Goal: Information Seeking & Learning: Learn about a topic

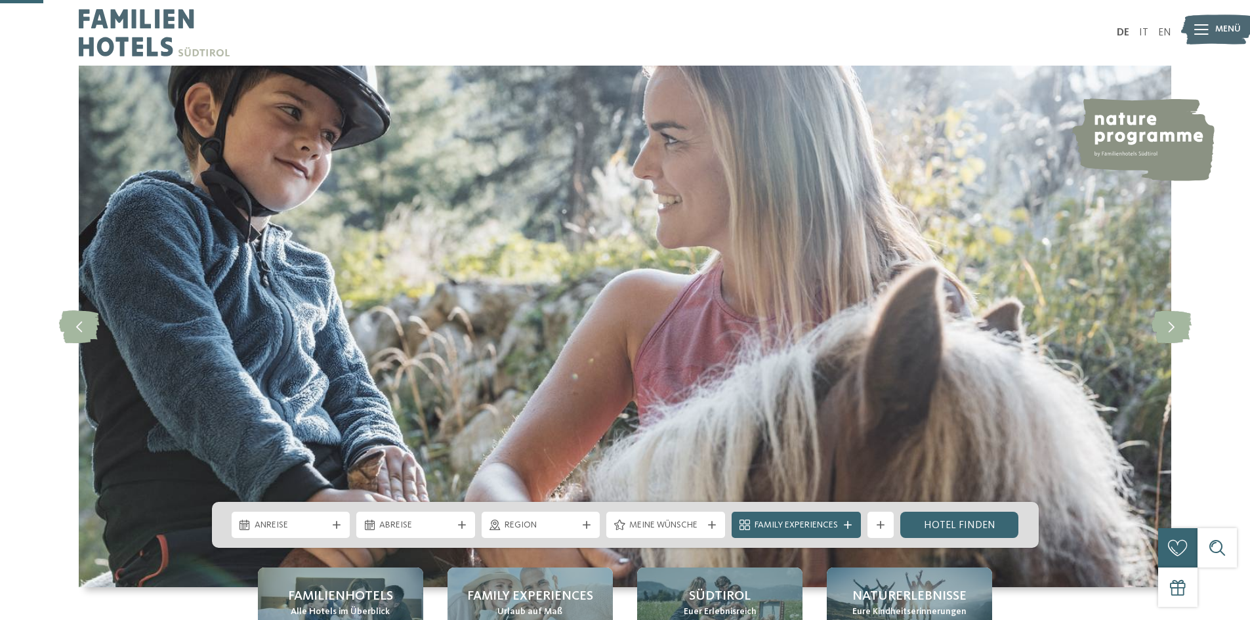
click at [331, 606] on span "Alle Hotels im Überblick" at bounding box center [340, 612] width 99 height 13
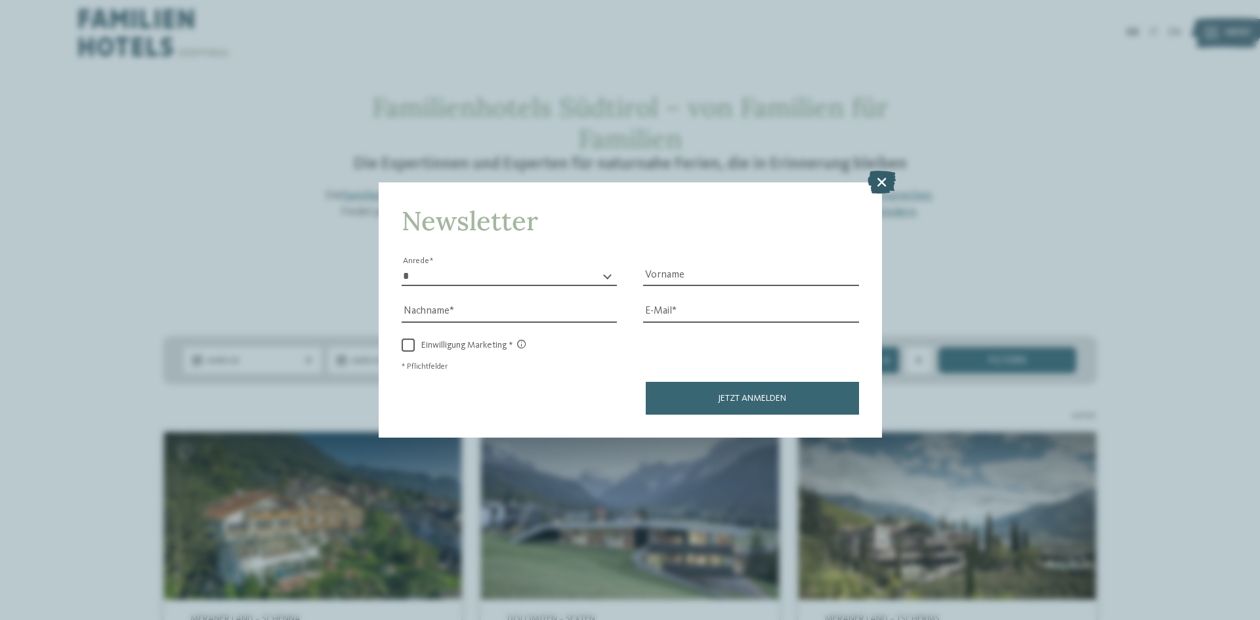
click at [887, 182] on icon at bounding box center [881, 182] width 28 height 23
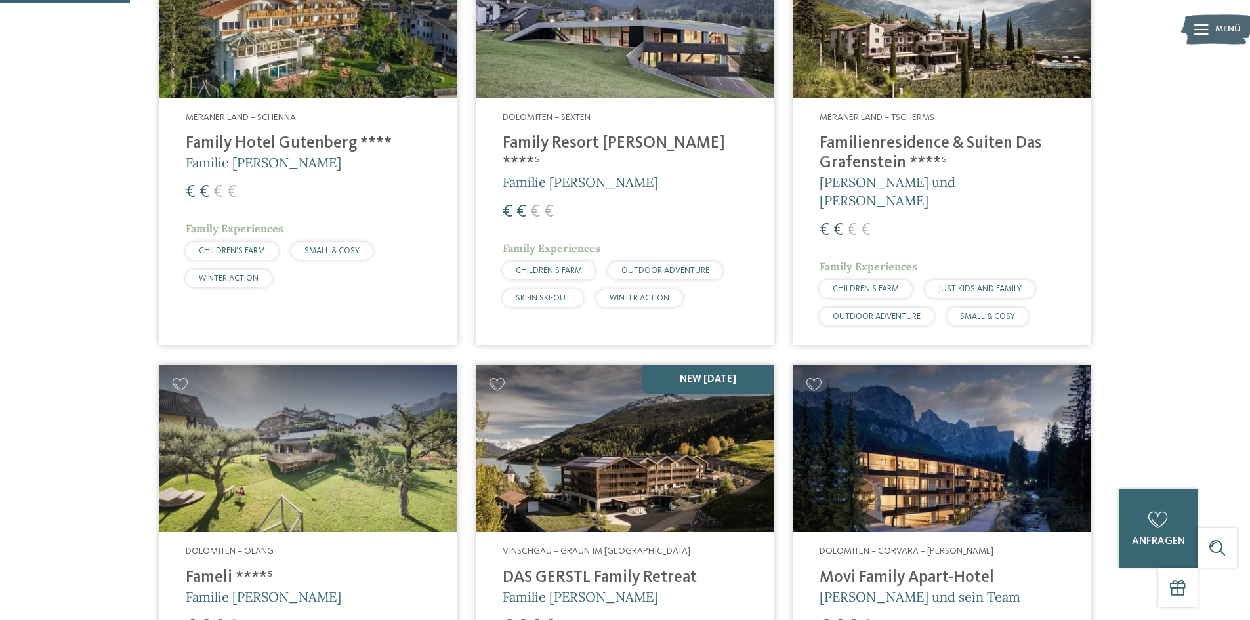
scroll to position [525, 0]
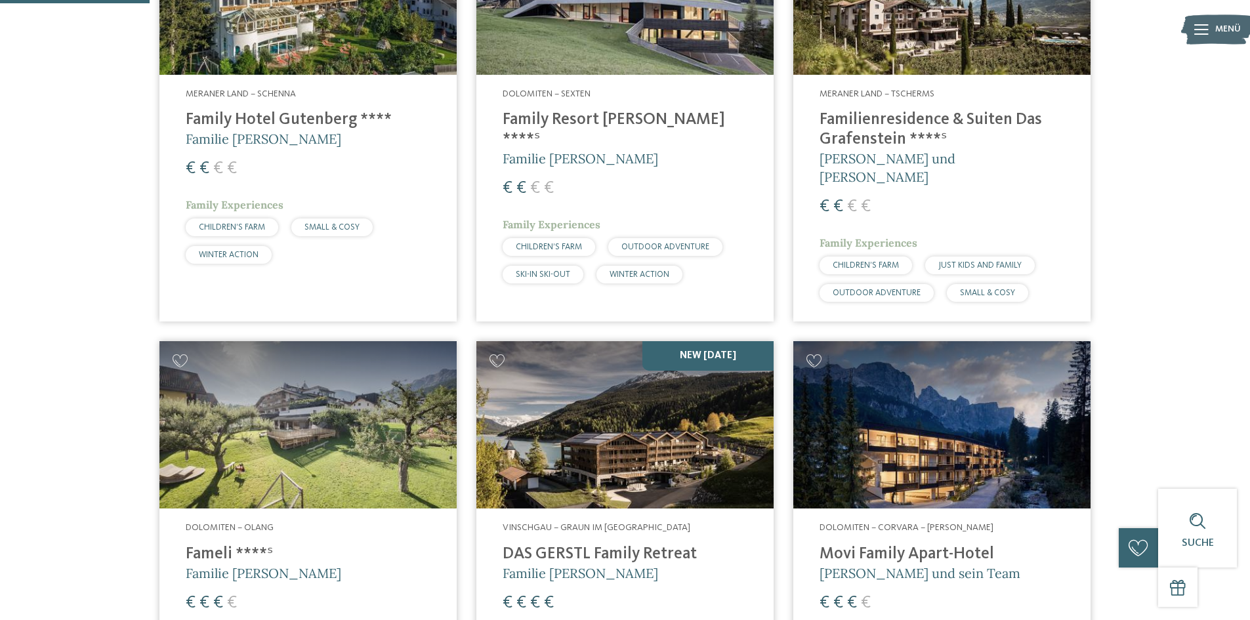
click at [275, 117] on h4 "Family Hotel Gutenberg ****" at bounding box center [308, 120] width 245 height 20
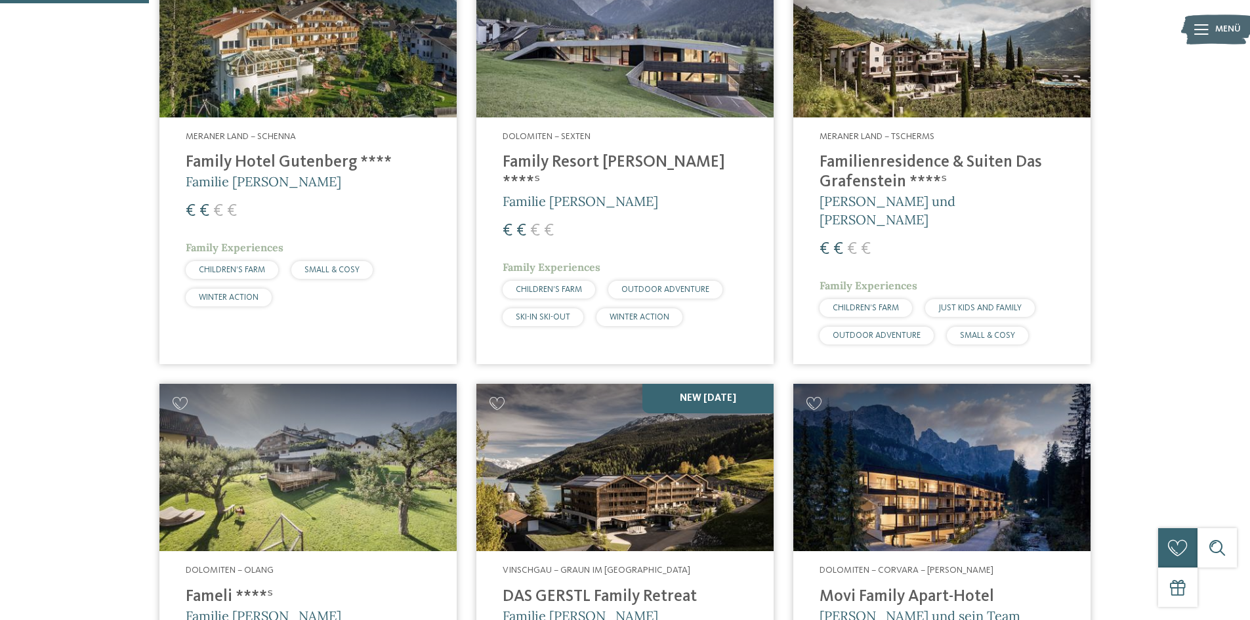
scroll to position [459, 0]
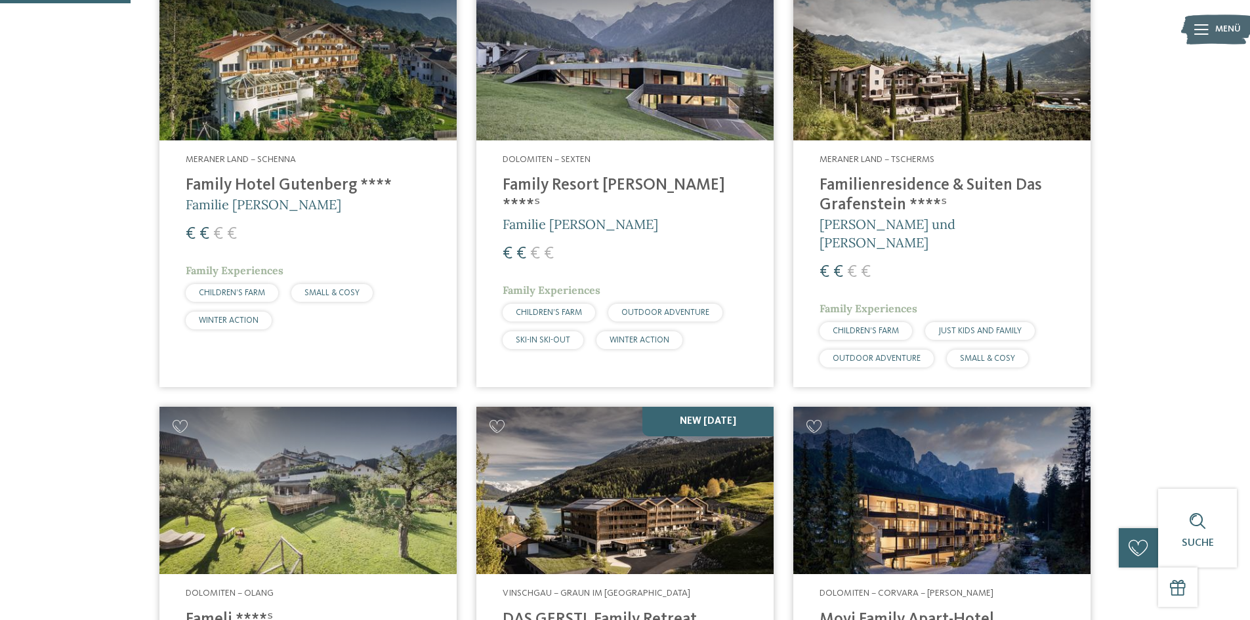
click at [880, 192] on h4 "Familienresidence & Suiten Das Grafenstein ****ˢ" at bounding box center [942, 195] width 245 height 39
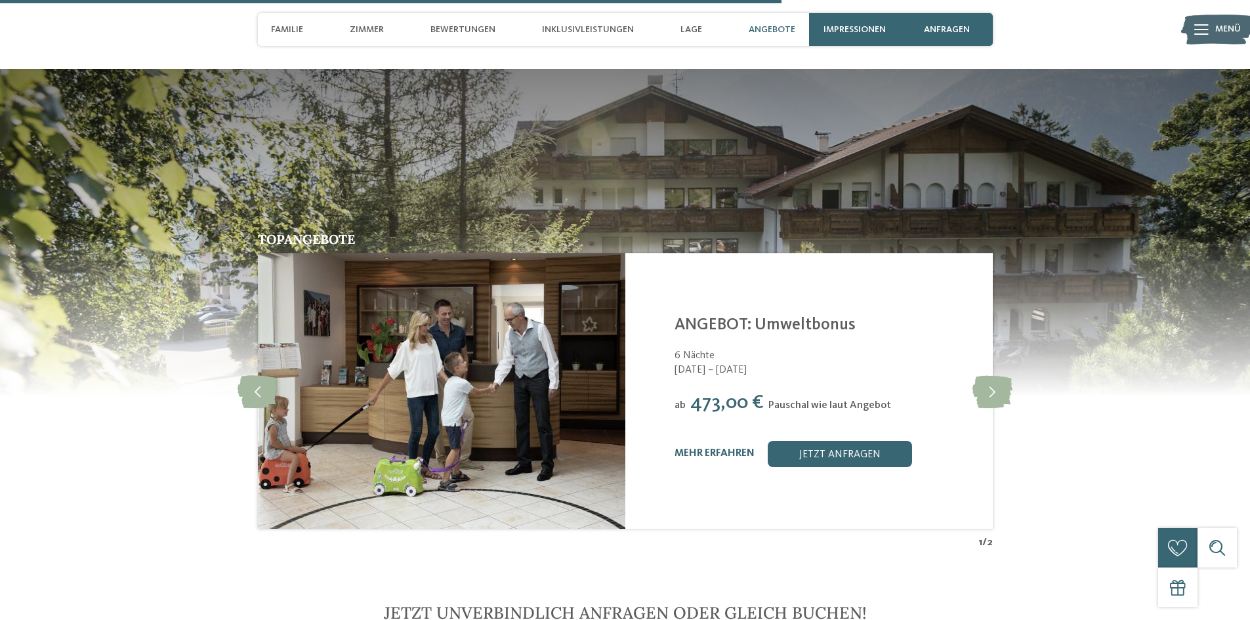
scroll to position [2428, 0]
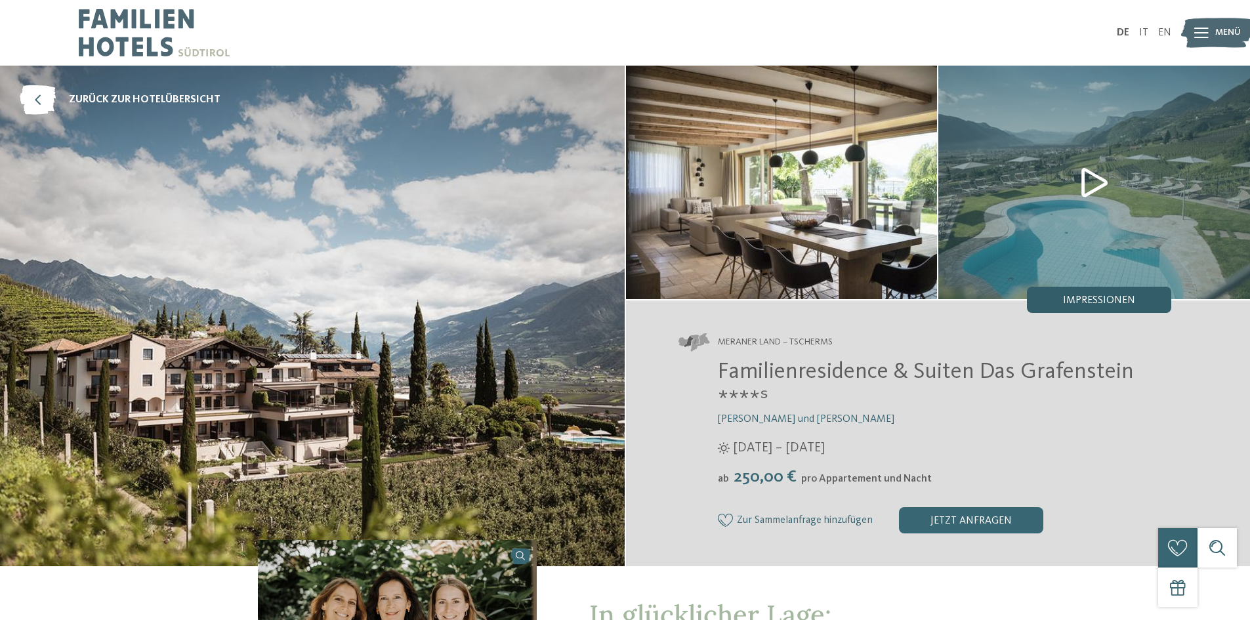
click at [1092, 300] on span "Impressionen" at bounding box center [1099, 300] width 72 height 10
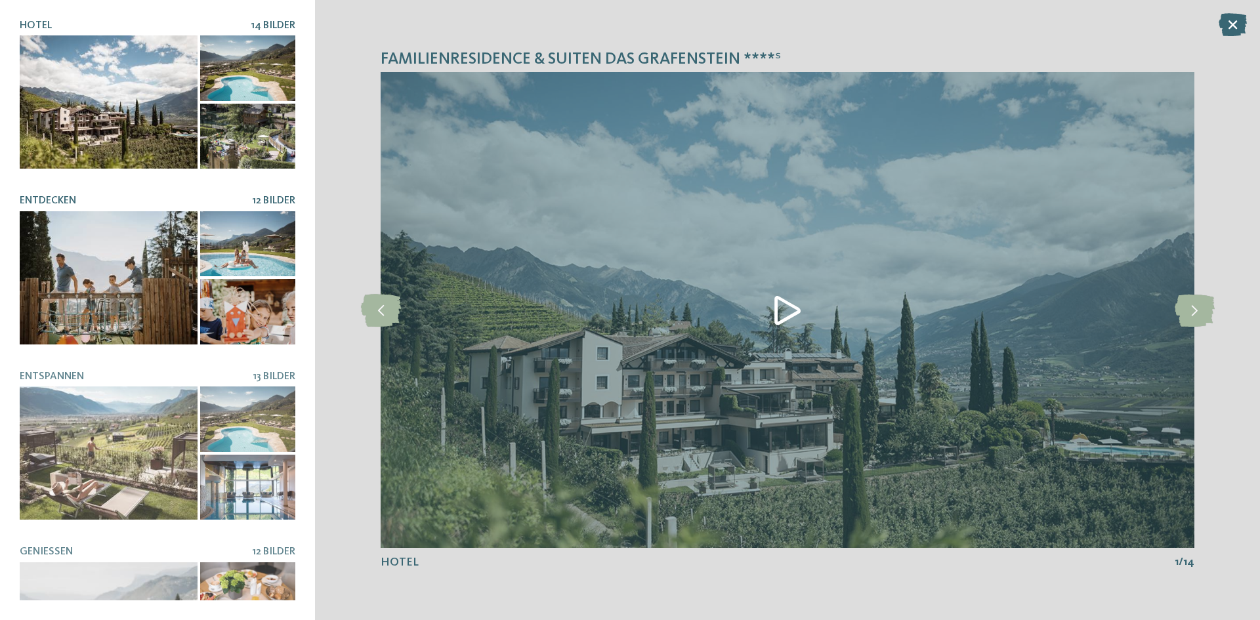
click at [139, 285] on div at bounding box center [109, 277] width 178 height 133
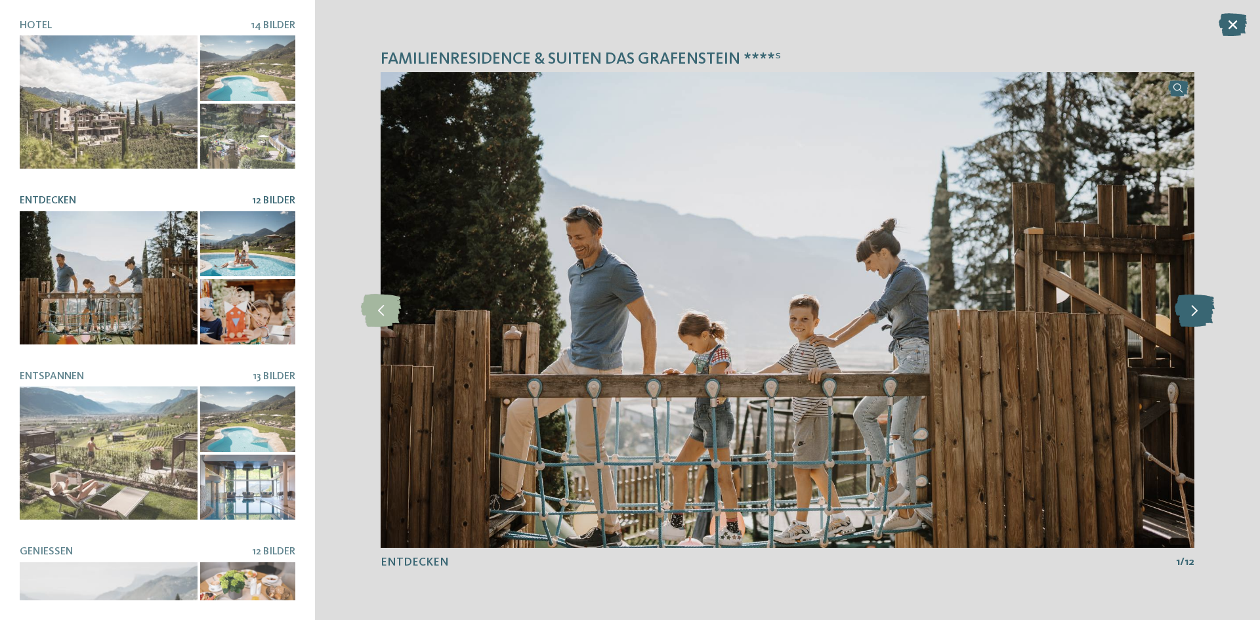
click at [1197, 320] on icon at bounding box center [1194, 310] width 40 height 33
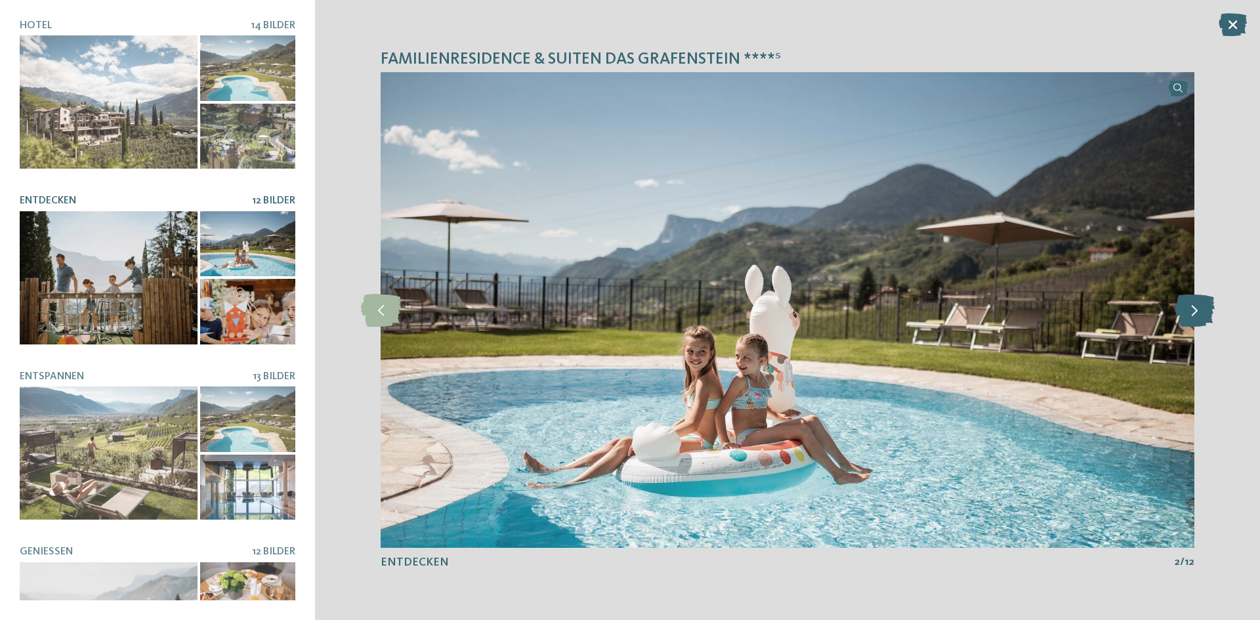
click at [1196, 320] on icon at bounding box center [1194, 310] width 40 height 33
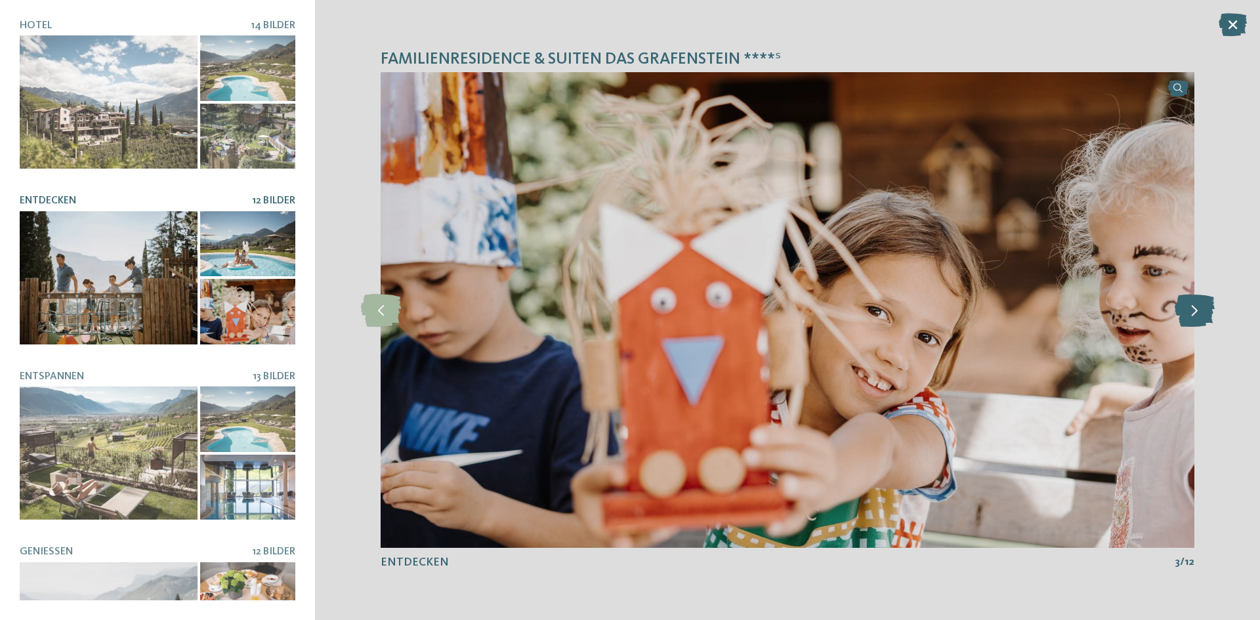
click at [1191, 320] on icon at bounding box center [1194, 310] width 40 height 33
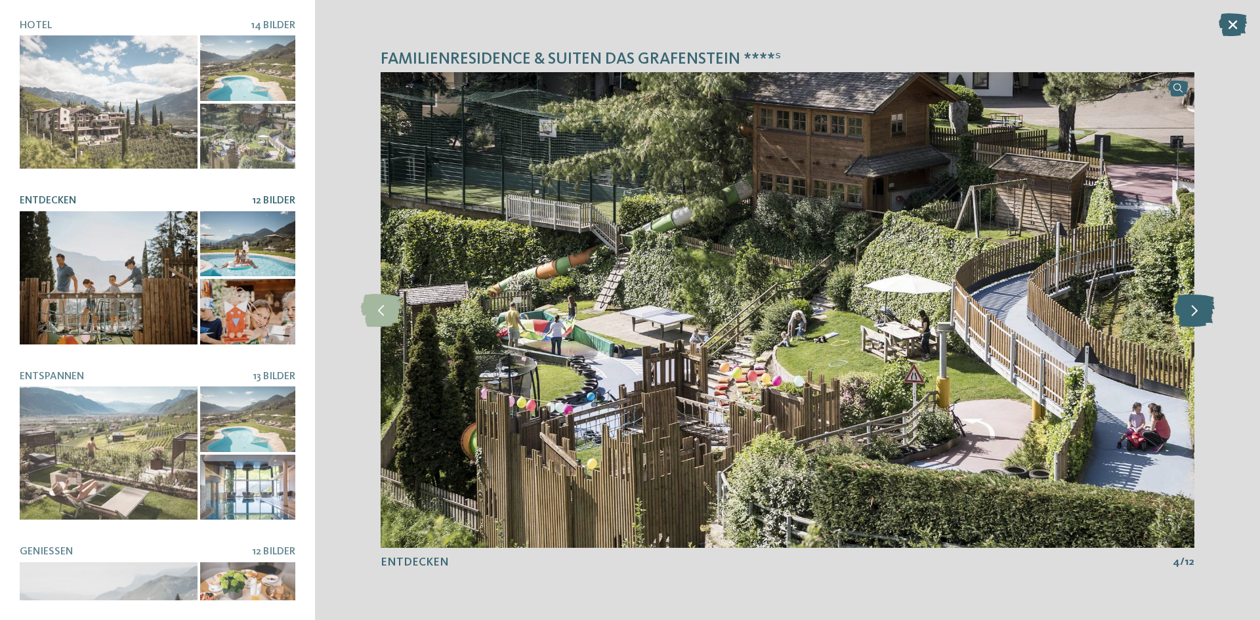
click at [1190, 320] on icon at bounding box center [1194, 310] width 40 height 33
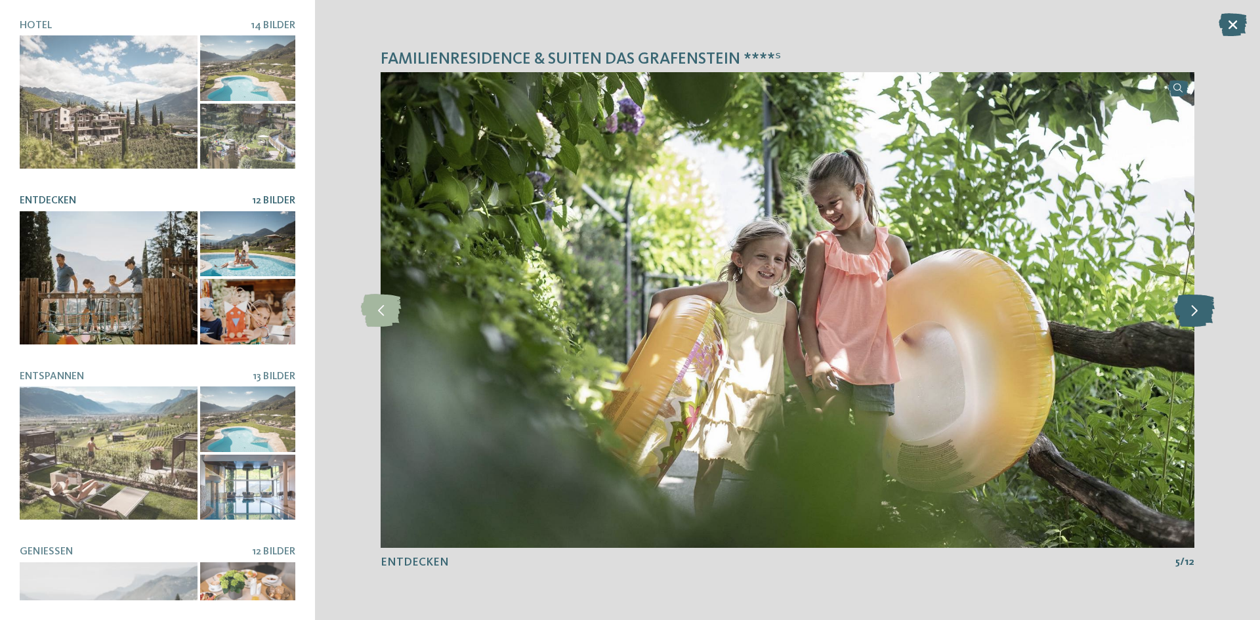
click at [1189, 320] on icon at bounding box center [1194, 310] width 40 height 33
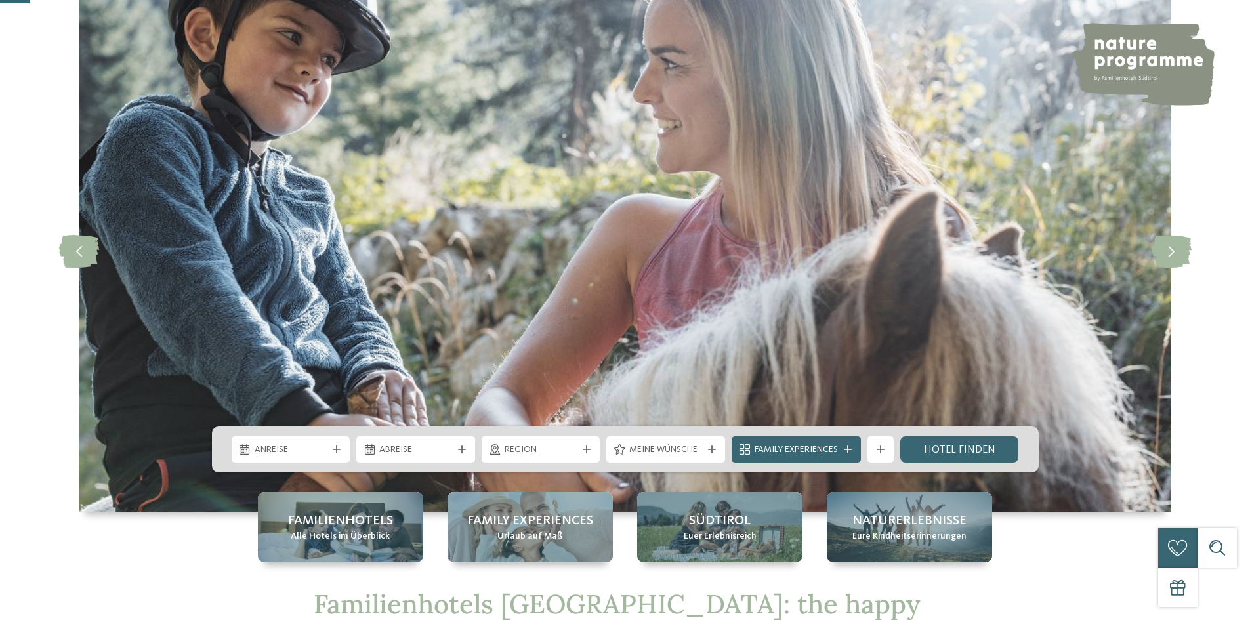
scroll to position [197, 0]
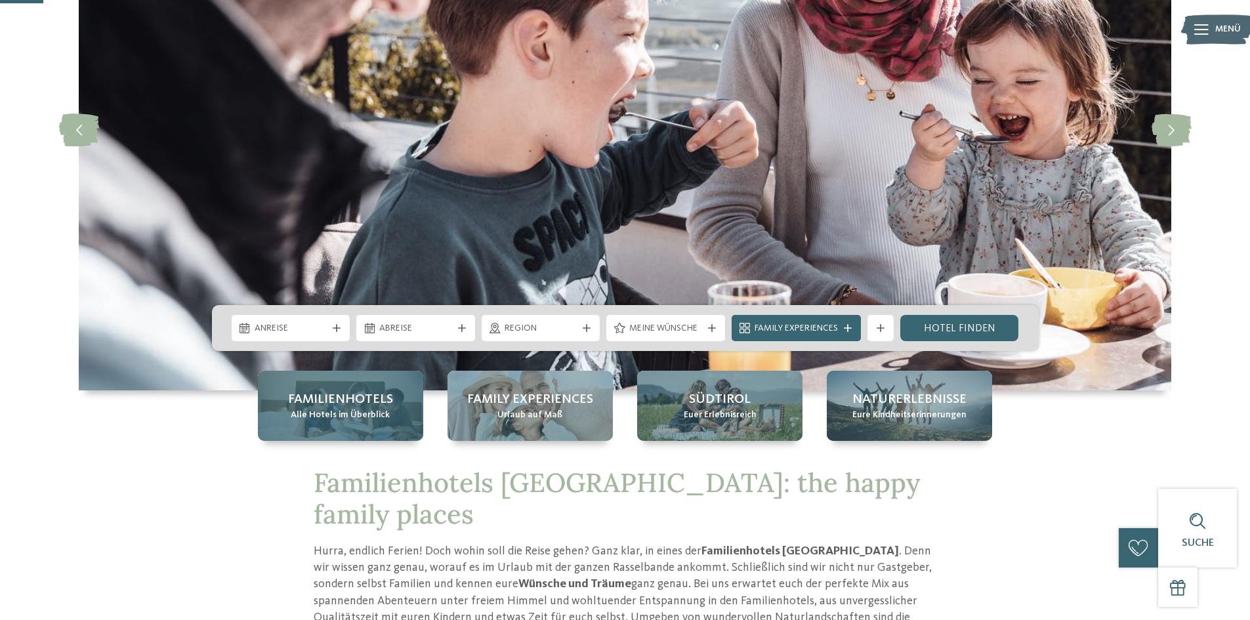
click at [319, 402] on span "Familienhotels" at bounding box center [340, 399] width 105 height 18
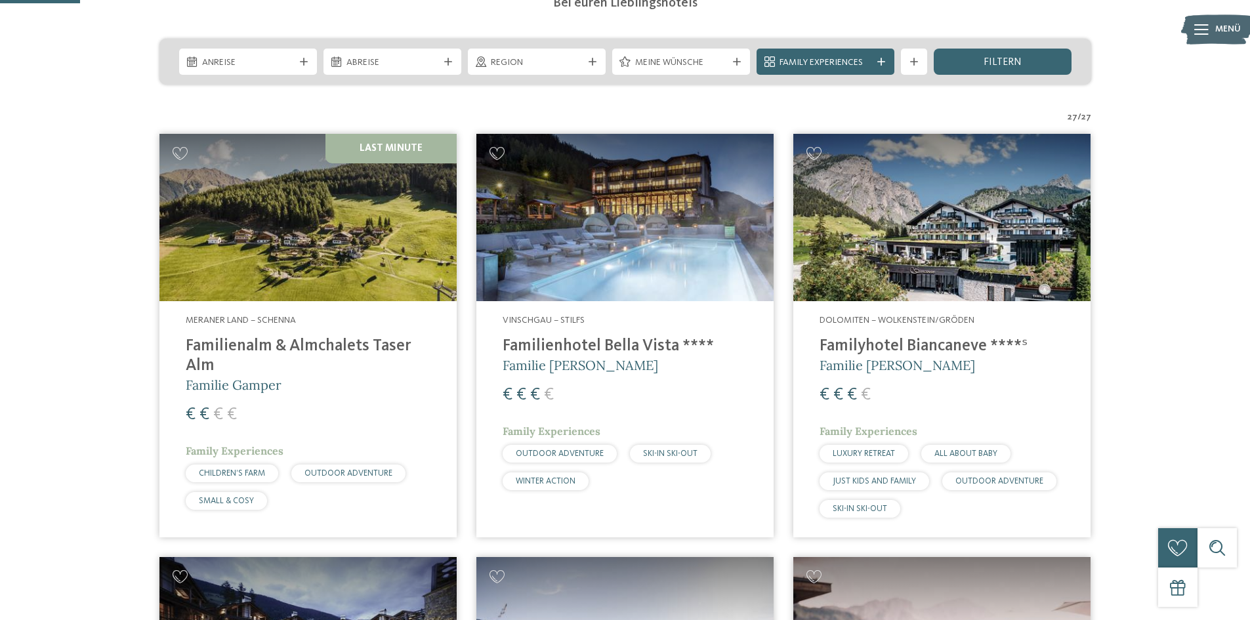
scroll to position [328, 0]
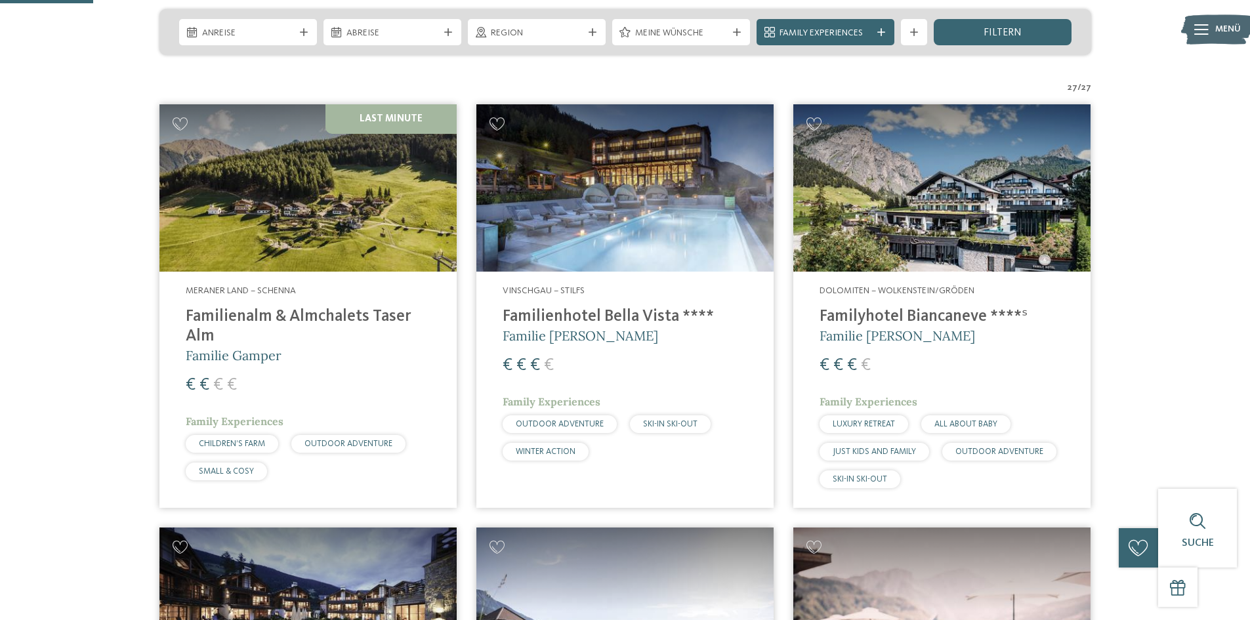
click at [327, 232] on img at bounding box center [307, 187] width 297 height 167
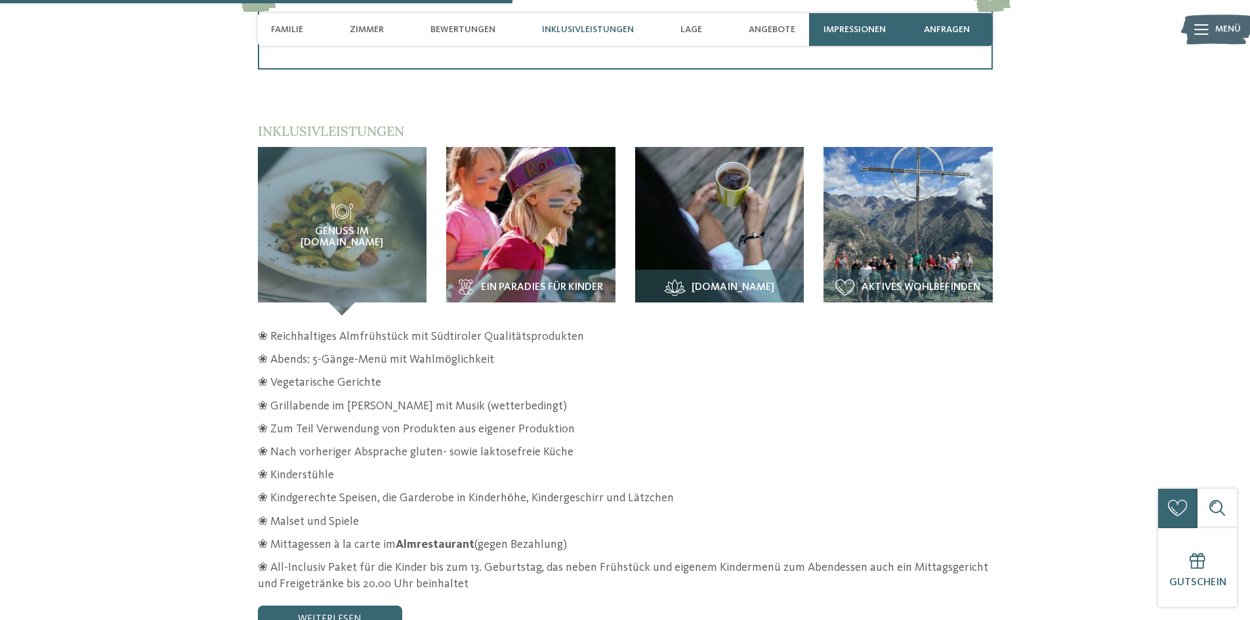
scroll to position [1837, 0]
